Goal: Book appointment/travel/reservation: Book appointment/travel/reservation

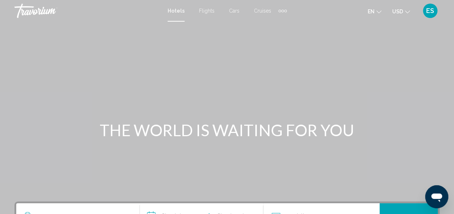
click at [208, 8] on span "Flights" at bounding box center [207, 11] width 16 height 6
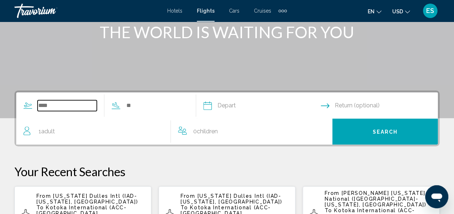
click at [44, 104] on input "Search widget" at bounding box center [67, 105] width 59 height 11
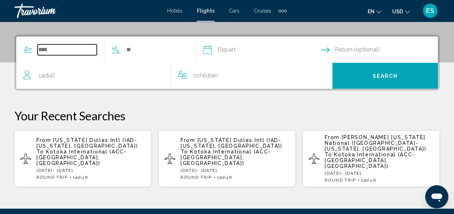
scroll to position [165, 0]
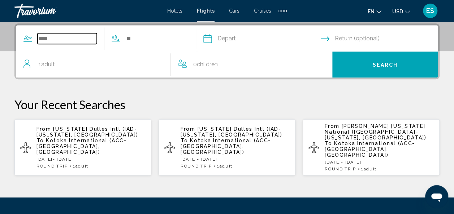
type input "*"
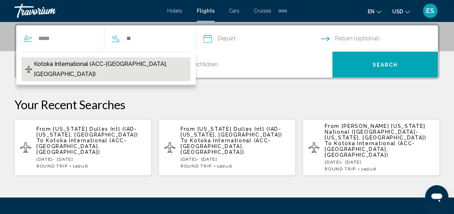
click at [87, 62] on span "Kotoka International (ACC-[GEOGRAPHIC_DATA], [GEOGRAPHIC_DATA])" at bounding box center [110, 69] width 153 height 20
type input "**********"
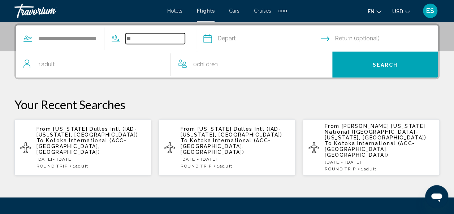
click at [171, 39] on input "Search widget" at bounding box center [155, 38] width 59 height 11
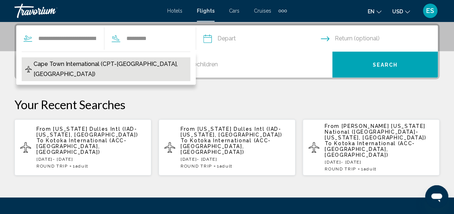
click at [148, 65] on span "Cape Town International (CPT-[GEOGRAPHIC_DATA], [GEOGRAPHIC_DATA])" at bounding box center [110, 69] width 153 height 20
type input "**********"
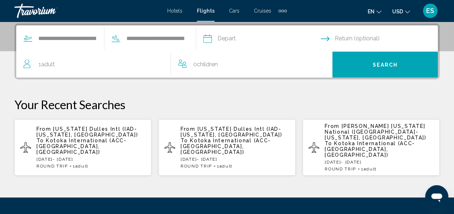
click at [265, 38] on input "Depart date" at bounding box center [261, 40] width 120 height 28
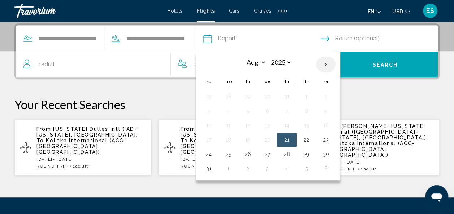
click at [335, 61] on th "Next month" at bounding box center [325, 65] width 19 height 16
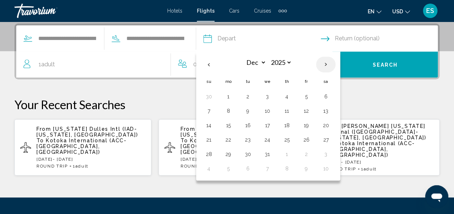
select select "*"
select select "****"
click at [218, 64] on th "Previous month" at bounding box center [208, 65] width 19 height 16
select select "**"
select select "****"
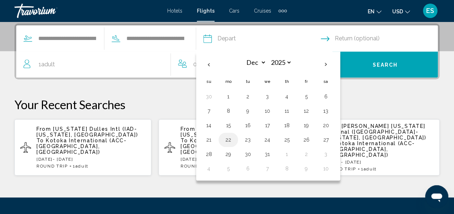
click at [234, 139] on button "22" at bounding box center [228, 140] width 12 height 10
type input "**********"
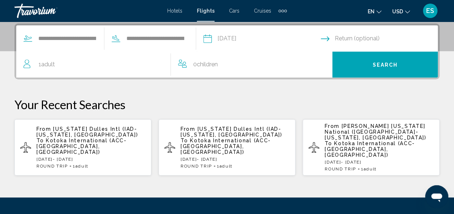
click at [356, 36] on input "Return date" at bounding box center [381, 40] width 120 height 28
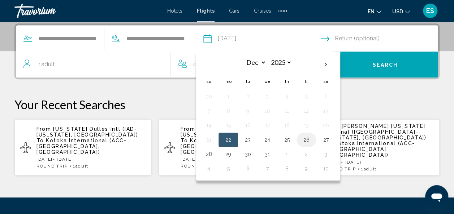
click at [312, 138] on button "26" at bounding box center [306, 140] width 12 height 10
type input "**********"
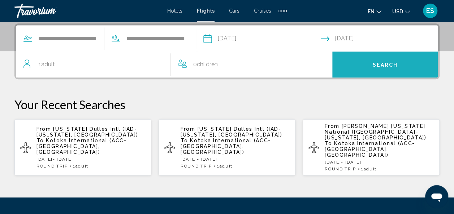
click at [378, 65] on span "Search" at bounding box center [384, 65] width 25 height 6
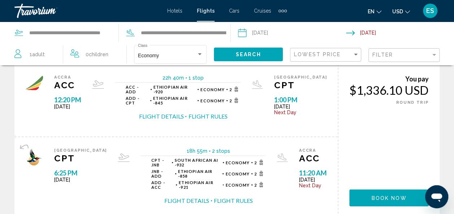
scroll to position [839, 0]
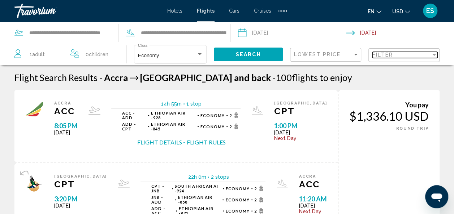
click at [435, 55] on div "Filter" at bounding box center [434, 55] width 4 height 2
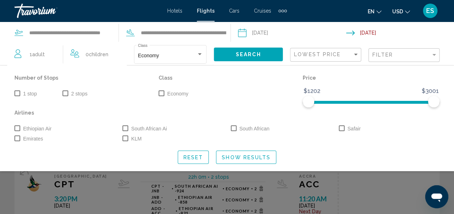
click at [18, 95] on span "Search widget" at bounding box center [17, 94] width 6 height 6
click at [237, 160] on span "Show Results" at bounding box center [246, 158] width 49 height 6
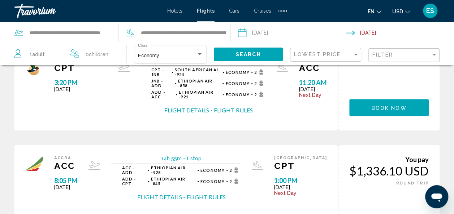
scroll to position [290, 0]
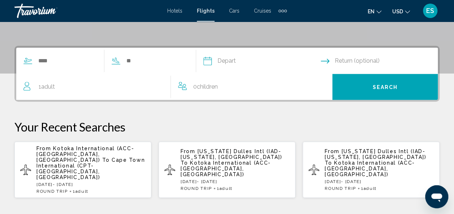
scroll to position [145, 0]
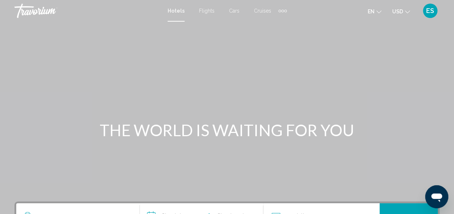
click at [211, 12] on span "Flights" at bounding box center [207, 11] width 16 height 6
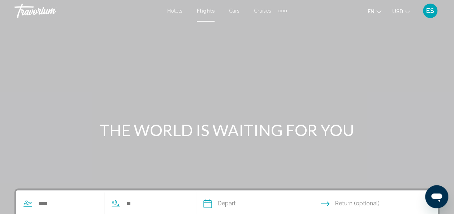
click at [178, 12] on span "Hotels" at bounding box center [174, 11] width 15 height 6
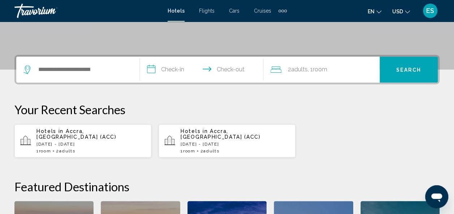
scroll to position [147, 0]
click at [54, 142] on p "[DATE] - [DATE]" at bounding box center [90, 144] width 109 height 5
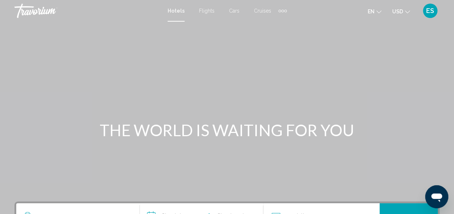
click at [206, 10] on span "Flights" at bounding box center [207, 11] width 16 height 6
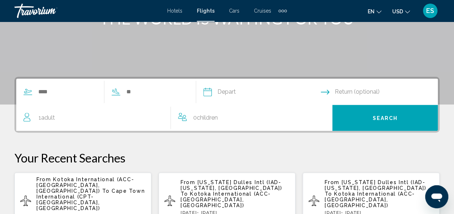
scroll to position [112, 0]
click at [53, 96] on input "Search widget" at bounding box center [67, 92] width 59 height 11
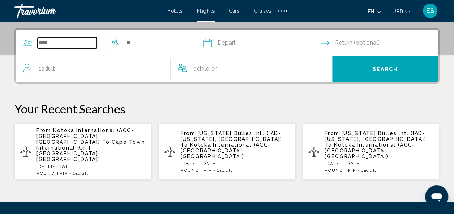
scroll to position [165, 0]
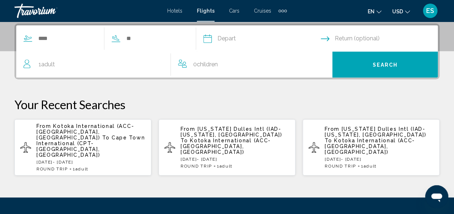
click at [158, 48] on div "Search widget" at bounding box center [100, 39] width 169 height 26
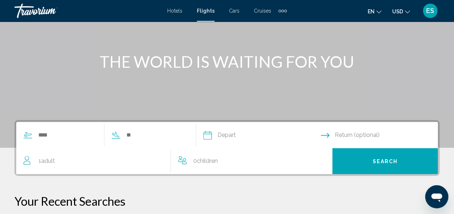
scroll to position [0, 0]
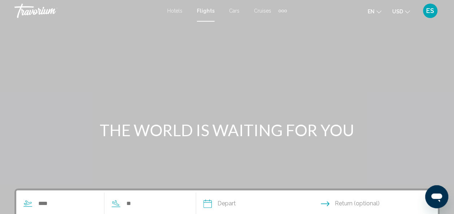
click at [178, 11] on span "Hotels" at bounding box center [174, 11] width 15 height 6
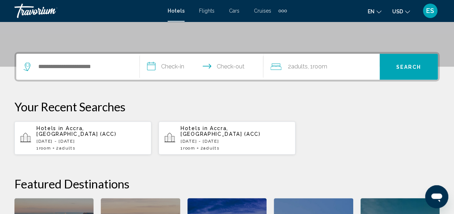
scroll to position [148, 0]
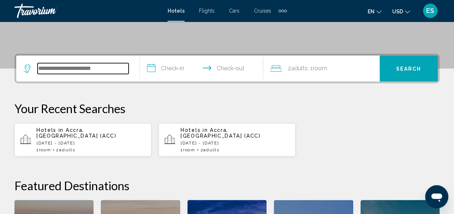
click at [62, 72] on input "Search widget" at bounding box center [83, 68] width 91 height 11
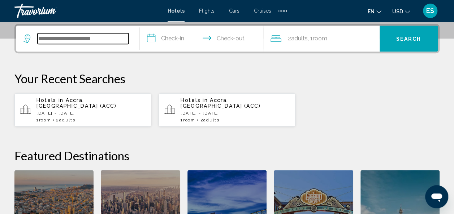
scroll to position [178, 0]
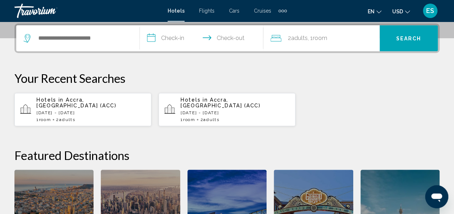
click at [56, 120] on app-hotels-recent-search "Hotels in Accra, Ghana (ACC) Mon, 01 Sep - Fri, 12 Sep 1 Room rooms 2 Adult Adu…" at bounding box center [82, 109] width 137 height 33
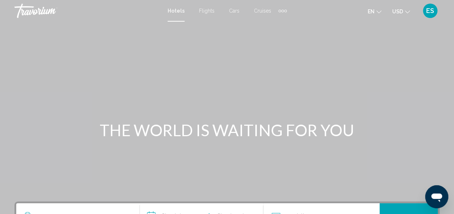
click at [205, 8] on span "Flights" at bounding box center [207, 11] width 16 height 6
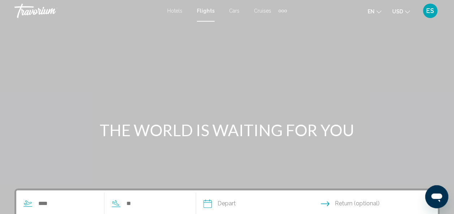
click at [235, 8] on span "Cars" at bounding box center [234, 11] width 10 height 6
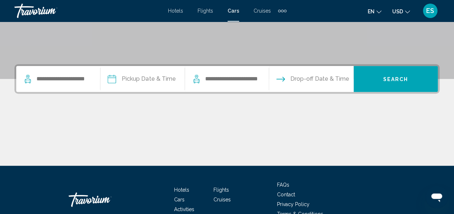
scroll to position [137, 0]
